Goal: Transaction & Acquisition: Obtain resource

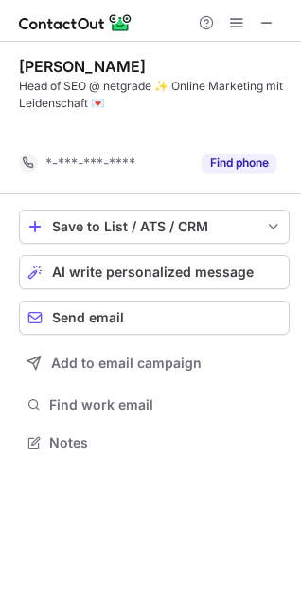
scroll to position [398, 301]
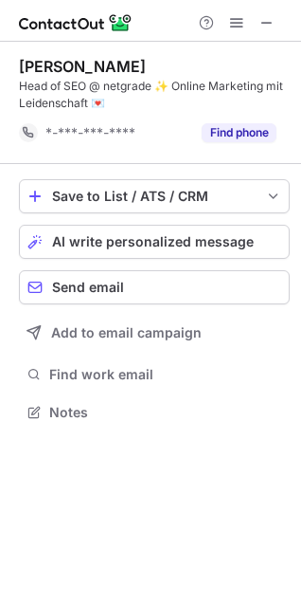
click at [281, 21] on div at bounding box center [237, 22] width 91 height 23
click at [265, 21] on span at bounding box center [267, 22] width 15 height 15
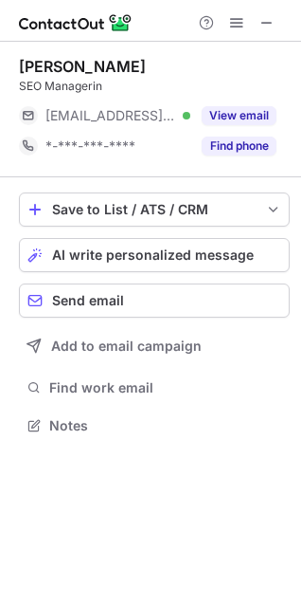
scroll to position [411, 301]
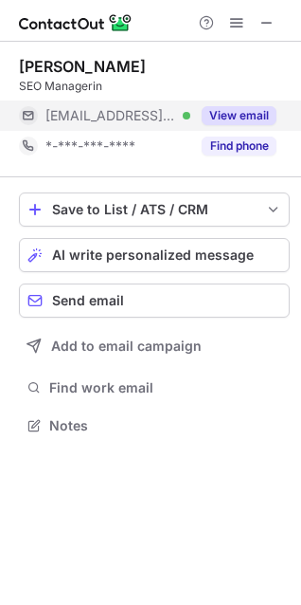
click at [253, 115] on button "View email" at bounding box center [239, 115] width 75 height 19
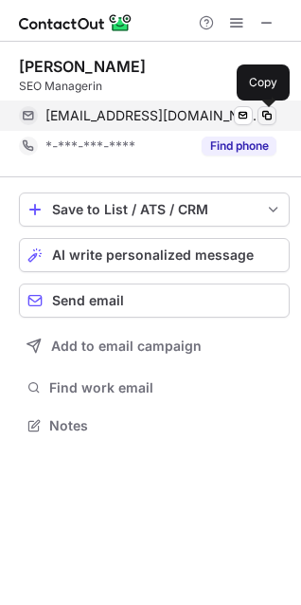
click at [269, 113] on span at bounding box center [267, 115] width 15 height 15
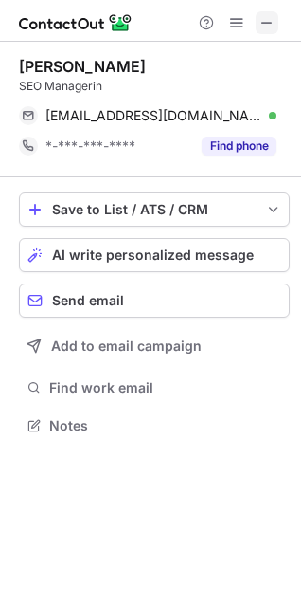
click at [265, 15] on span at bounding box center [267, 22] width 15 height 15
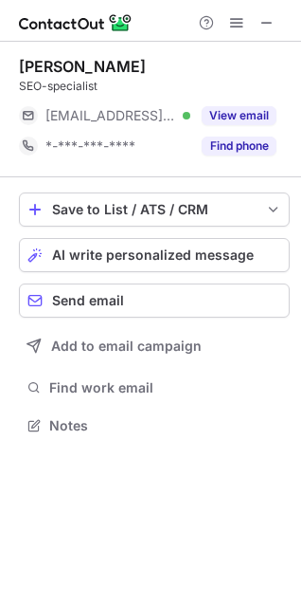
scroll to position [9, 9]
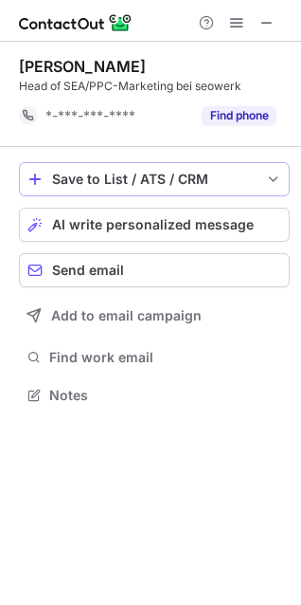
scroll to position [381, 301]
